Goal: Task Accomplishment & Management: Use online tool/utility

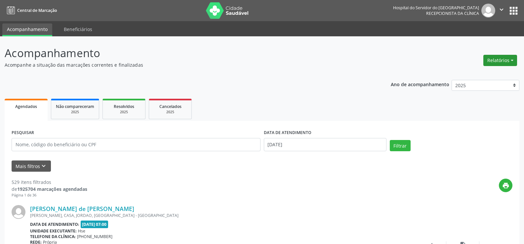
click at [510, 56] on button "Relatórios" at bounding box center [500, 60] width 34 height 11
click at [483, 74] on link "Agendamentos" at bounding box center [481, 74] width 71 height 9
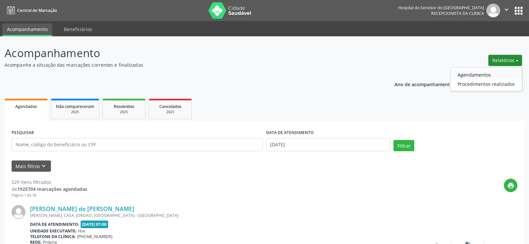
select select "8"
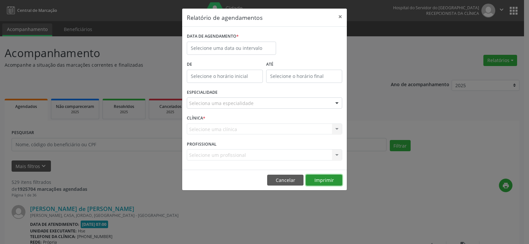
click at [316, 180] on button "Imprimir" at bounding box center [324, 180] width 36 height 11
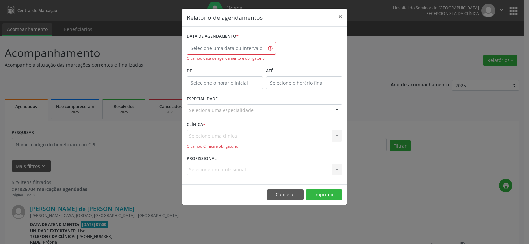
drag, startPoint x: 231, startPoint y: 40, endPoint x: 230, endPoint y: 47, distance: 7.3
click at [231, 40] on label "DATA DE AGENDAMENTO *" at bounding box center [213, 36] width 52 height 10
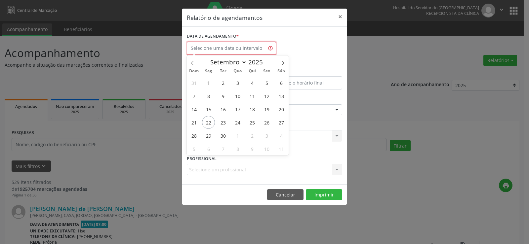
click at [230, 47] on input "text" at bounding box center [231, 48] width 89 height 13
click at [210, 121] on span "22" at bounding box center [208, 122] width 13 height 13
type input "[DATE]"
click at [210, 121] on span "22" at bounding box center [208, 122] width 13 height 13
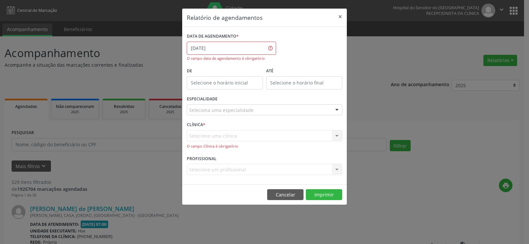
click at [206, 115] on div "Seleciona uma especialidade" at bounding box center [264, 109] width 155 height 11
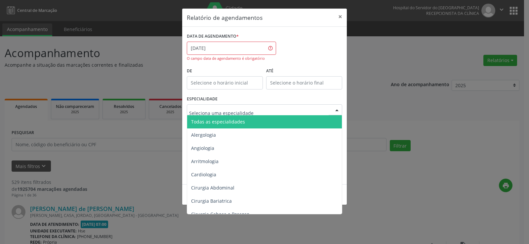
click at [207, 126] on span "Todas as especialidades" at bounding box center [265, 121] width 156 height 13
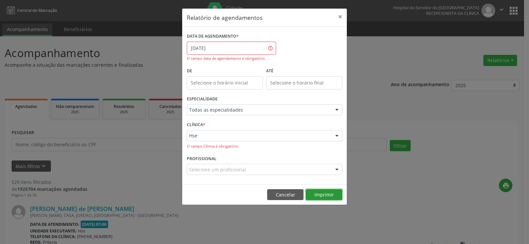
click at [316, 192] on button "Imprimir" at bounding box center [324, 194] width 36 height 11
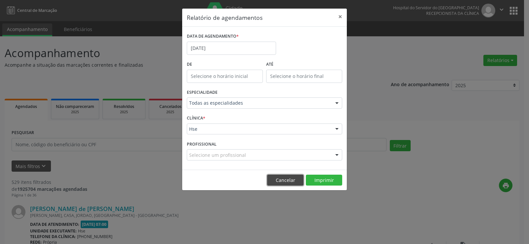
click at [296, 182] on button "Cancelar" at bounding box center [285, 180] width 36 height 11
